Goal: Find specific page/section: Find specific page/section

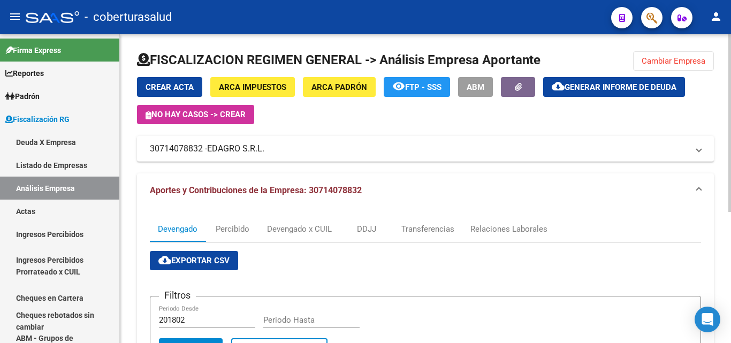
click at [644, 59] on span "Cambiar Empresa" at bounding box center [674, 61] width 64 height 10
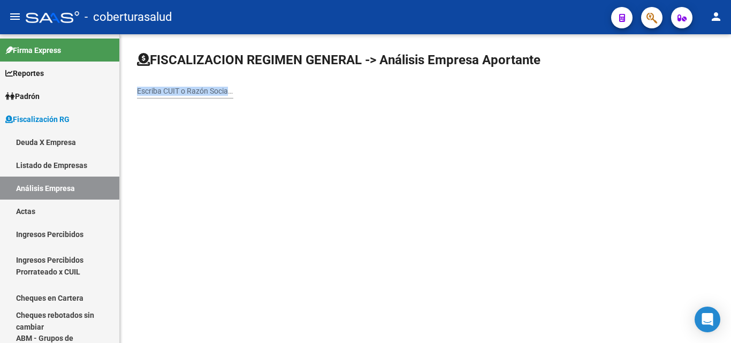
drag, startPoint x: 188, startPoint y: 99, endPoint x: 188, endPoint y: 93, distance: 5.4
click at [188, 98] on div "Escriba CUIT o Razón Social para buscar" at bounding box center [185, 92] width 96 height 31
click at [188, 93] on input "Escriba CUIT o Razón Social para buscar" at bounding box center [185, 91] width 96 height 9
paste input "20307263522"
type input "20307263522"
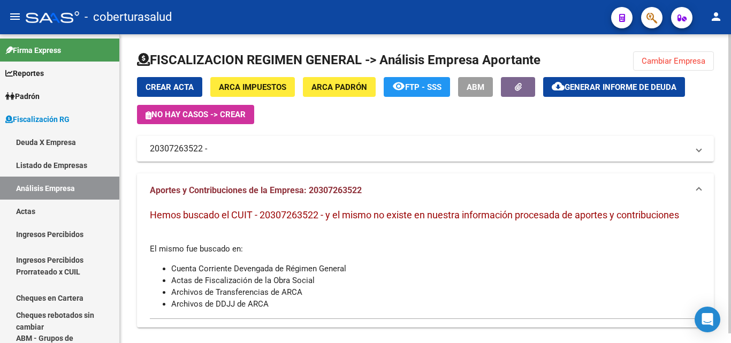
click at [641, 56] on button "Cambiar Empresa" at bounding box center [673, 60] width 81 height 19
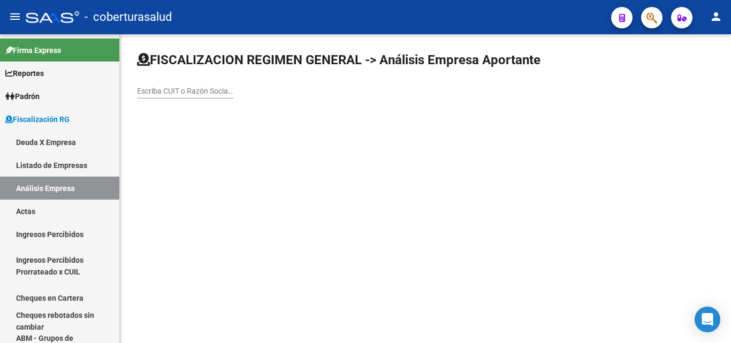
click at [222, 92] on input "Escriba CUIT o Razón Social para buscar" at bounding box center [185, 91] width 96 height 9
paste input "30716584743"
type input "30716584743"
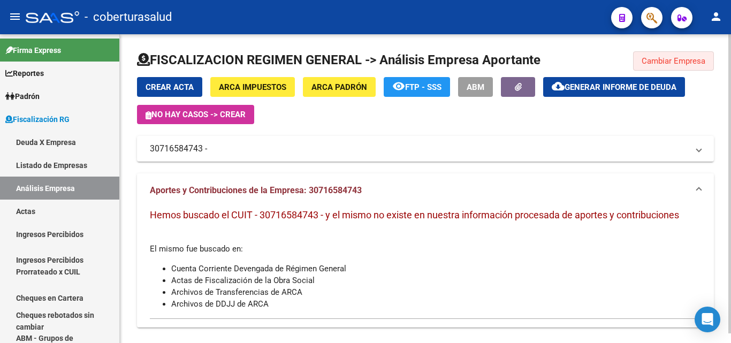
click at [651, 63] on span "Cambiar Empresa" at bounding box center [674, 61] width 64 height 10
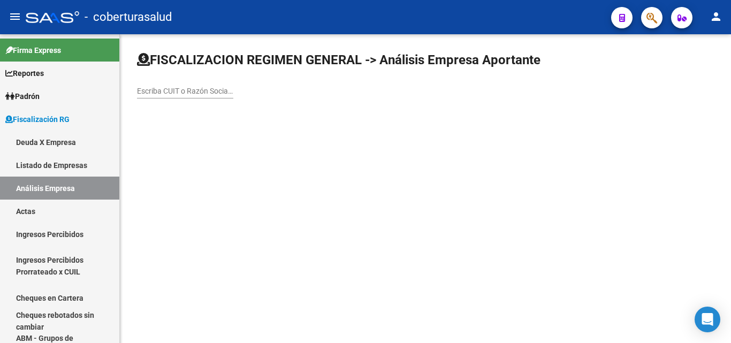
click at [186, 92] on input "Escriba CUIT o Razón Social para buscar" at bounding box center [185, 91] width 96 height 9
paste input "27246127145"
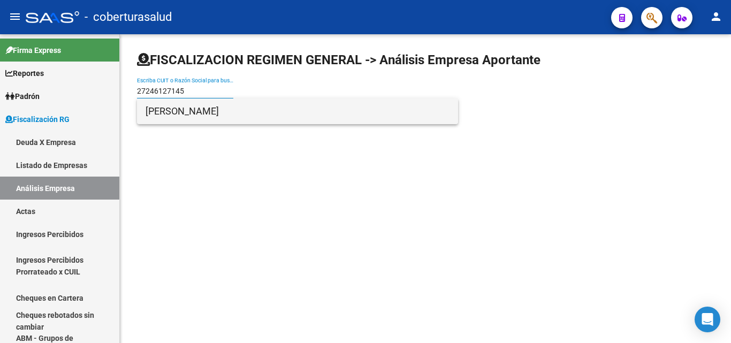
type input "27246127145"
click at [190, 109] on span "[PERSON_NAME]" at bounding box center [298, 112] width 304 height 26
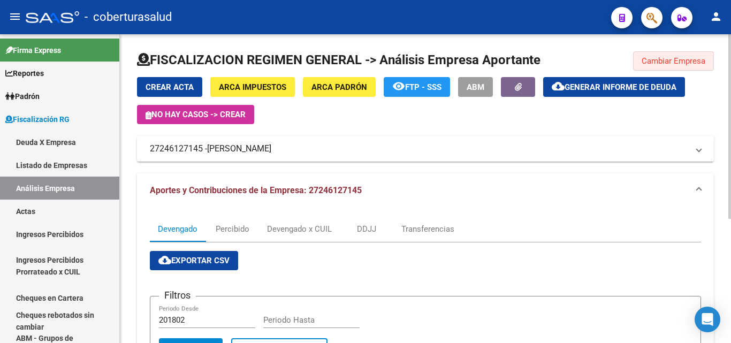
click at [688, 57] on span "Cambiar Empresa" at bounding box center [674, 61] width 64 height 10
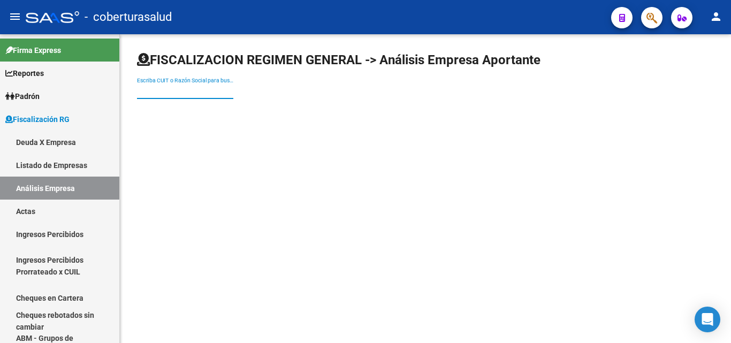
click at [215, 87] on input "Escriba CUIT o Razón Social para buscar" at bounding box center [185, 91] width 96 height 9
paste input "30716863111"
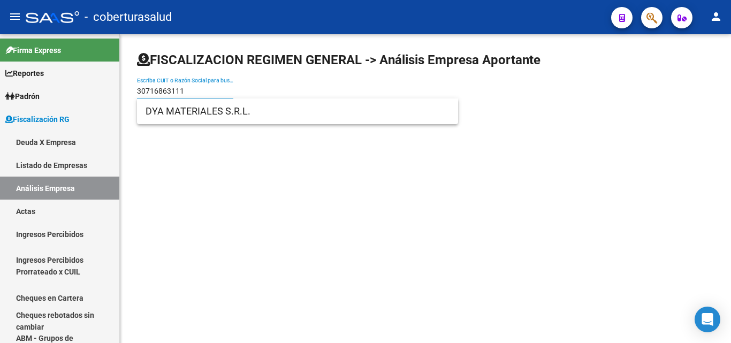
type input "30716863111"
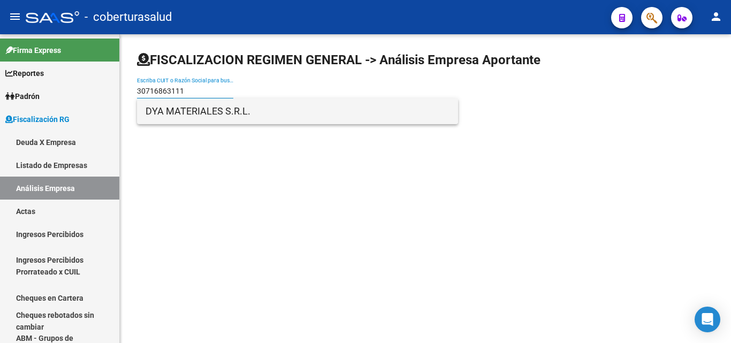
click at [194, 118] on span "DYA MATERIALES S.R.L." at bounding box center [298, 112] width 304 height 26
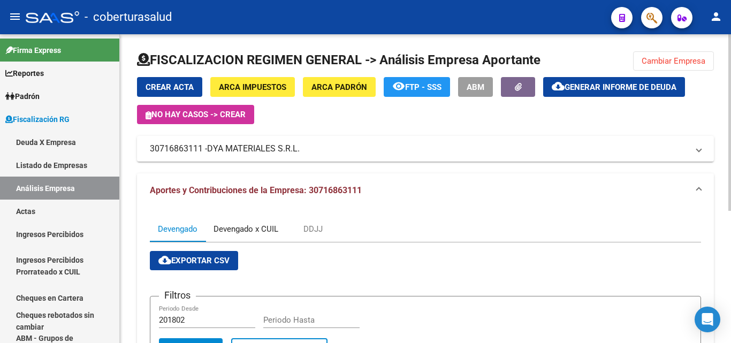
click at [268, 230] on div "Devengado x CUIL" at bounding box center [246, 229] width 65 height 12
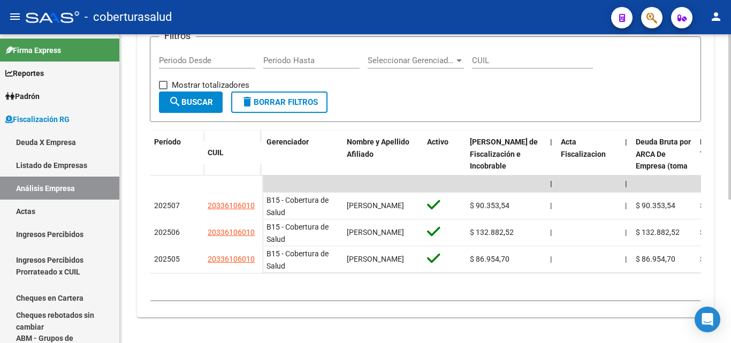
scroll to position [268, 0]
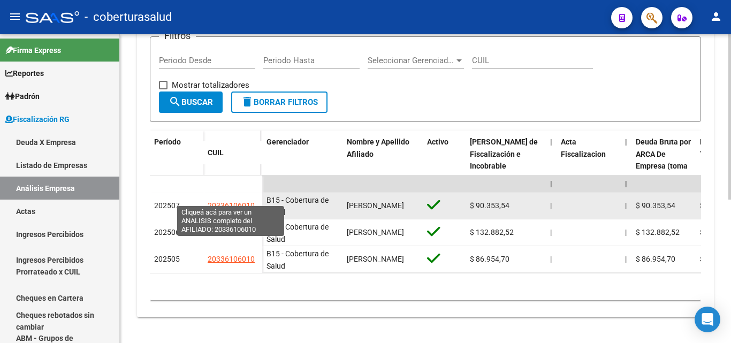
click at [252, 201] on span "20336106010" at bounding box center [231, 205] width 47 height 9
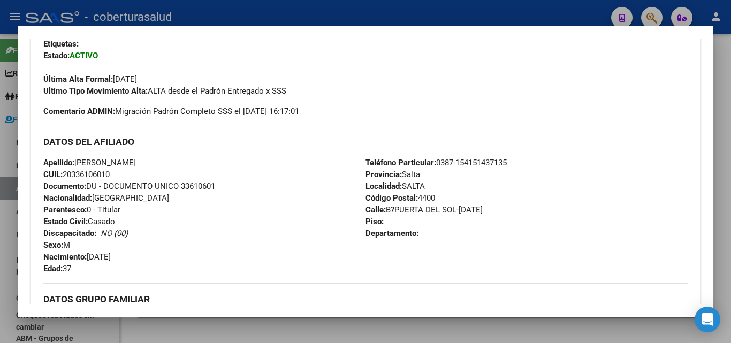
drag, startPoint x: 496, startPoint y: 167, endPoint x: 481, endPoint y: 167, distance: 15.5
click at [481, 167] on span "Teléfono Particular: [PHONE_NUMBER]" at bounding box center [436, 163] width 141 height 10
drag, startPoint x: 479, startPoint y: 162, endPoint x: 512, endPoint y: 162, distance: 32.7
click at [512, 162] on div "Teléfono Particular: [PHONE_NUMBER] Provincia: [GEOGRAPHIC_DATA] Localidad: [GE…" at bounding box center [527, 216] width 322 height 118
copy span "1437135"
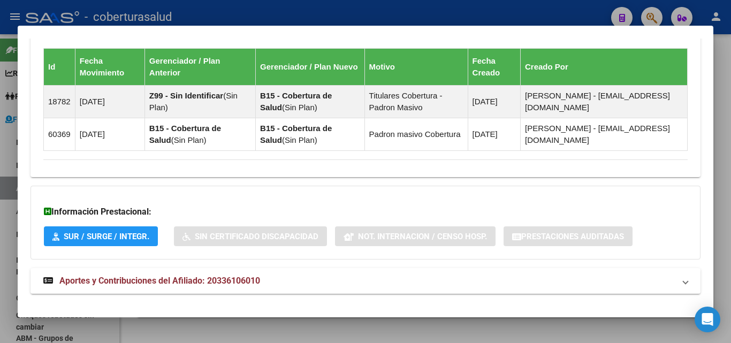
scroll to position [670, 0]
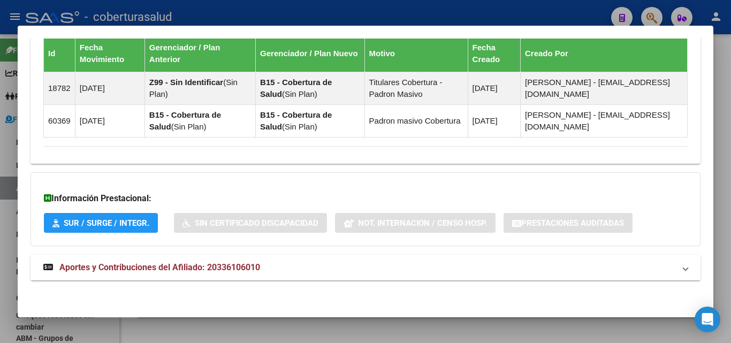
click at [0, 184] on div at bounding box center [365, 171] width 731 height 343
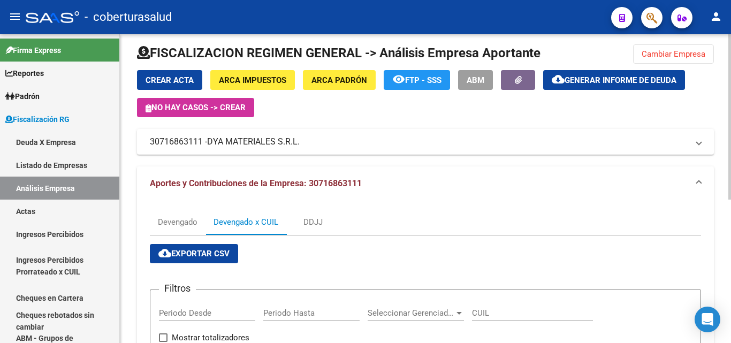
scroll to position [0, 0]
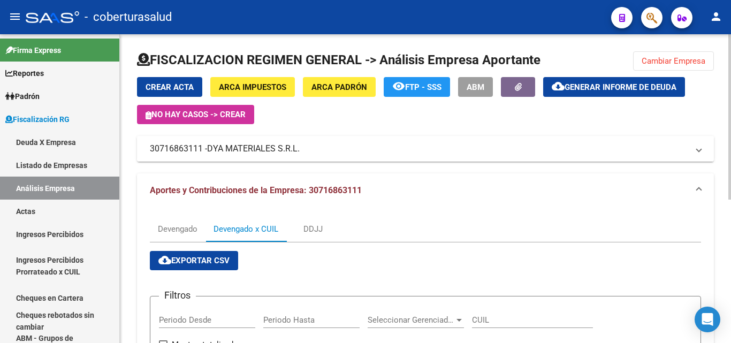
click at [210, 153] on span "DYA MATERIALES S.R.L." at bounding box center [253, 149] width 93 height 12
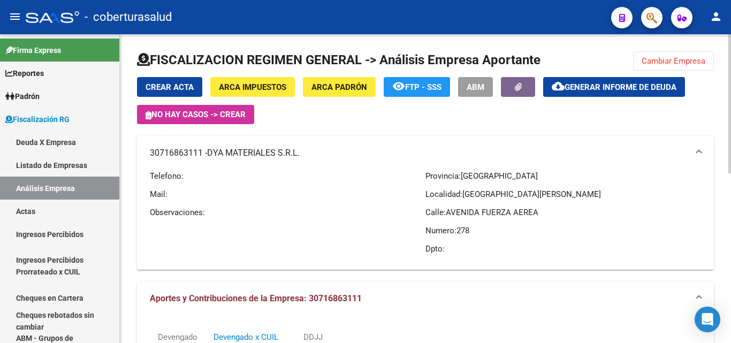
click at [210, 153] on span "DYA MATERIALES S.R.L." at bounding box center [253, 153] width 93 height 12
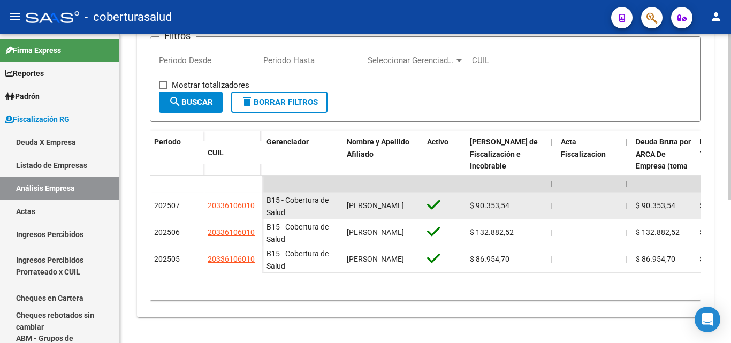
scroll to position [268, 0]
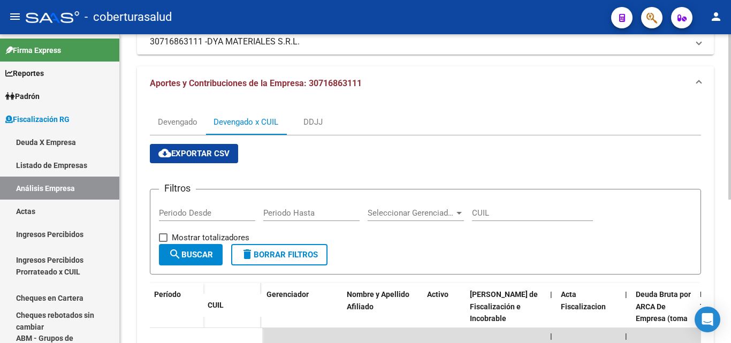
click at [184, 153] on span "cloud_download Exportar CSV" at bounding box center [193, 154] width 71 height 10
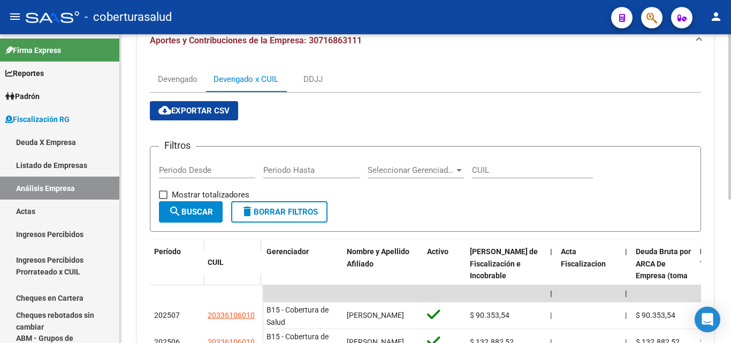
scroll to position [0, 0]
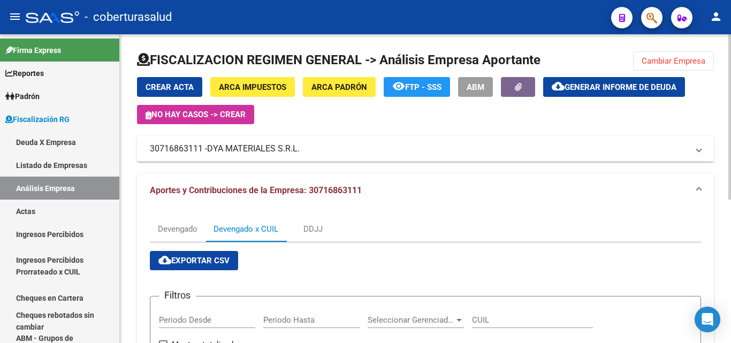
click at [662, 64] on span "Cambiar Empresa" at bounding box center [674, 61] width 64 height 10
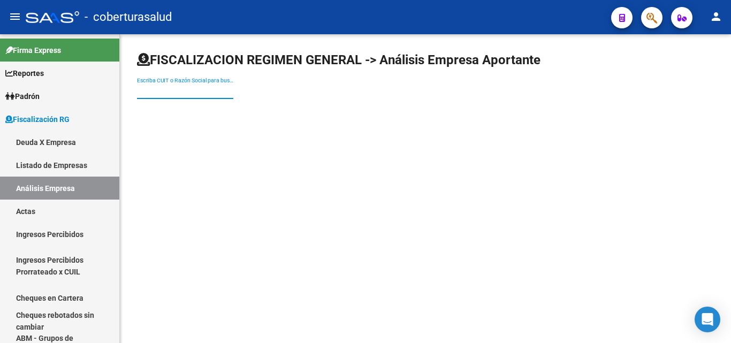
click at [180, 94] on input "Escriba CUIT o Razón Social para buscar" at bounding box center [185, 91] width 96 height 9
paste input "27363787466"
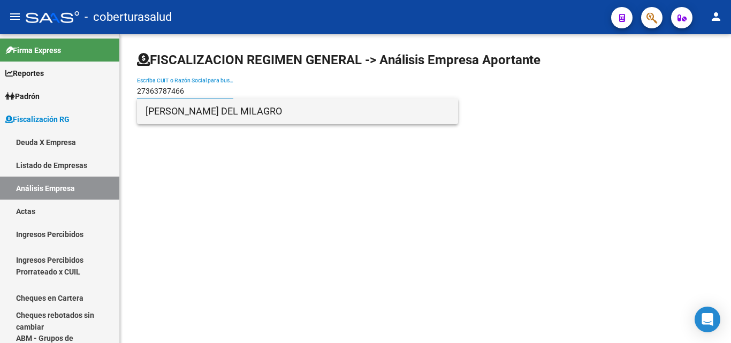
type input "27363787466"
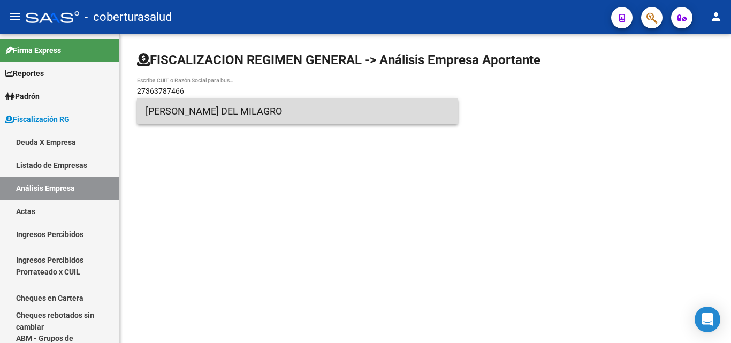
click at [189, 119] on span "[PERSON_NAME] DEL MILAGRO" at bounding box center [298, 112] width 304 height 26
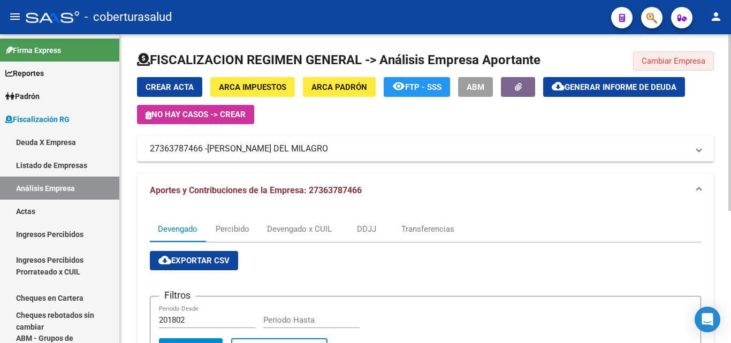
click at [649, 65] on span "Cambiar Empresa" at bounding box center [674, 61] width 64 height 10
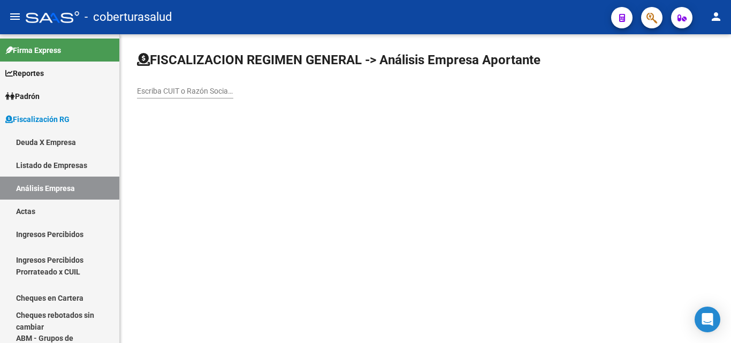
click at [208, 96] on div "Escriba CUIT o Razón Social para buscar" at bounding box center [185, 87] width 96 height 21
paste input "30714036633"
type input "30714036633"
